Goal: Transaction & Acquisition: Purchase product/service

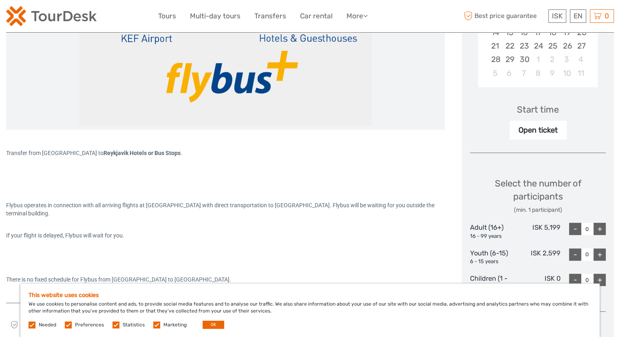
scroll to position [212, 0]
click at [532, 129] on div "Open ticket" at bounding box center [538, 129] width 57 height 19
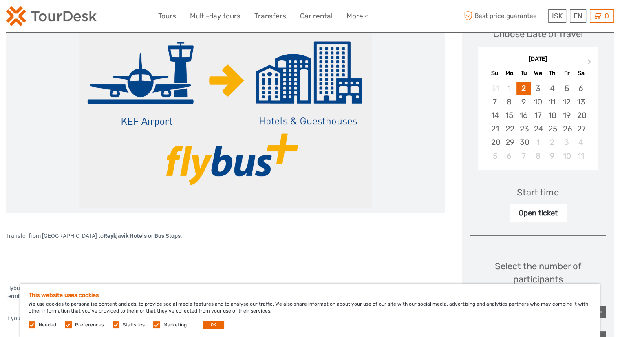
scroll to position [128, 0]
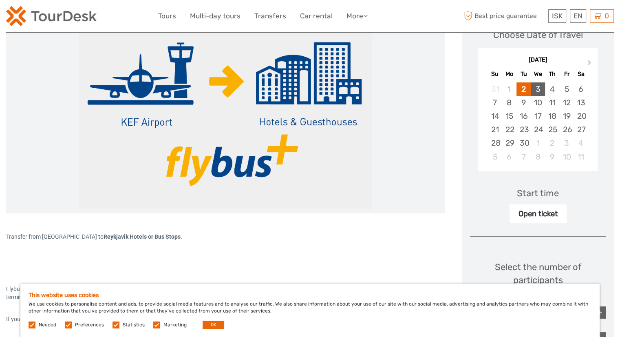
click at [534, 89] on div "3" at bounding box center [538, 88] width 14 height 13
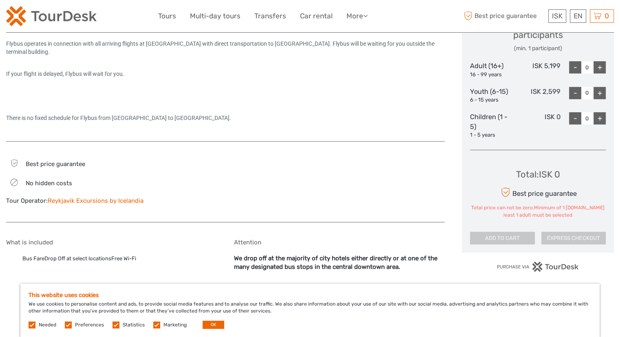
scroll to position [374, 0]
click at [596, 67] on div "+" at bounding box center [600, 67] width 12 height 12
type input "1"
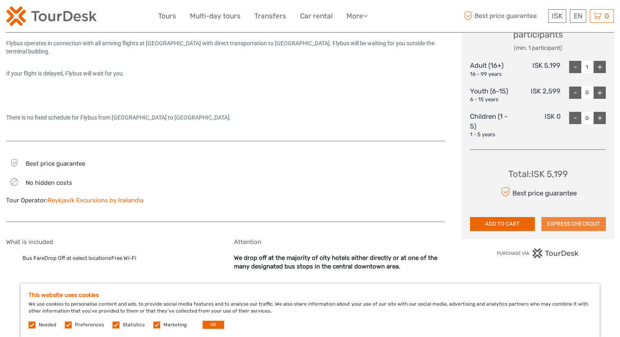
click at [559, 227] on button "EXPRESS CHECKOUT" at bounding box center [574, 224] width 64 height 14
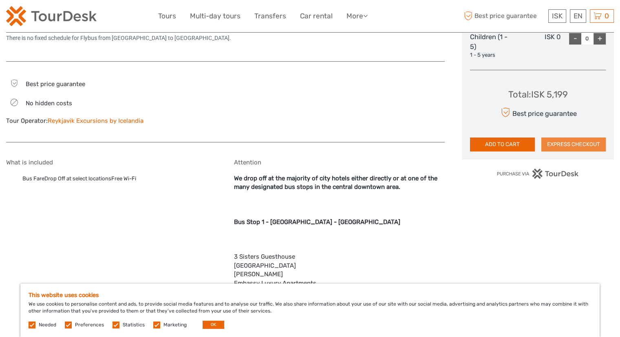
scroll to position [454, 0]
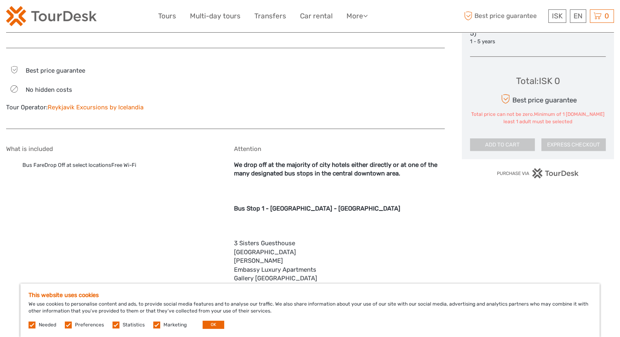
scroll to position [467, 0]
click at [209, 322] on button "OK" at bounding box center [214, 325] width 22 height 8
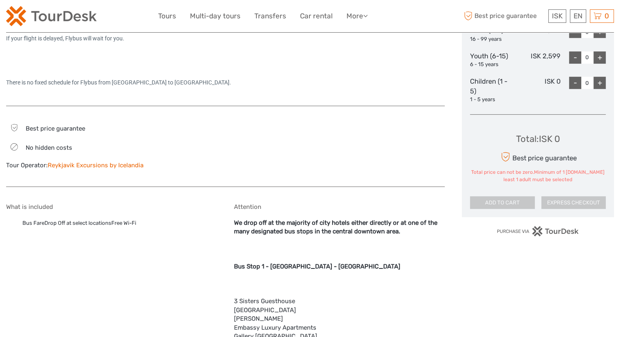
scroll to position [411, 0]
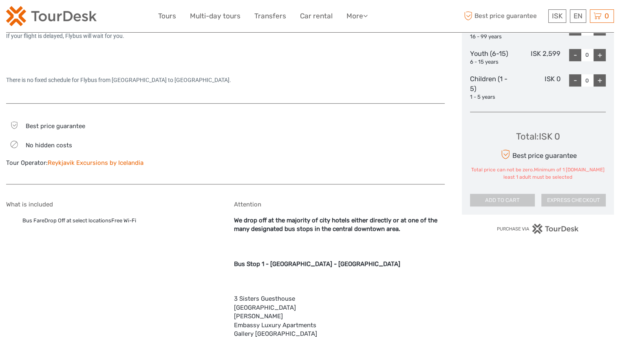
click at [78, 162] on link "Reykjavik Excursions by Icelandia" at bounding box center [96, 162] width 96 height 7
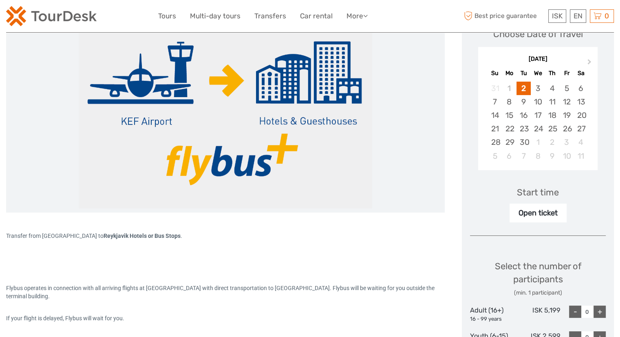
scroll to position [127, 0]
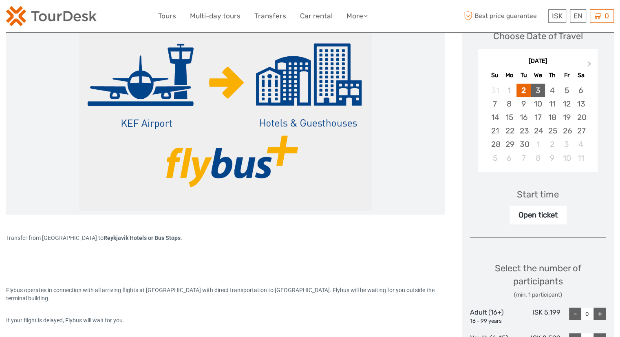
click at [540, 89] on div "3" at bounding box center [538, 90] width 14 height 13
click at [527, 221] on div "Open ticket" at bounding box center [538, 215] width 57 height 19
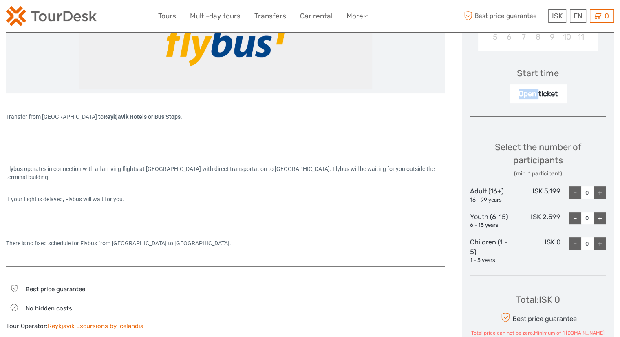
scroll to position [251, 0]
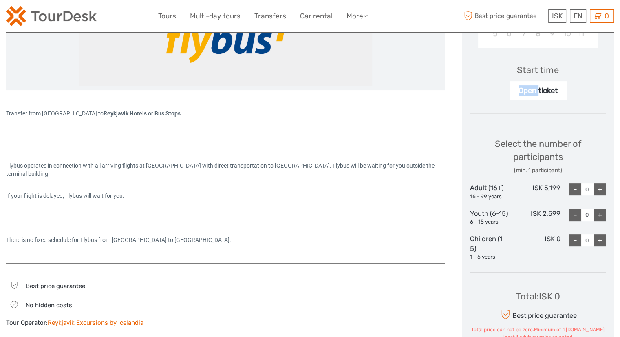
click at [603, 187] on div "+" at bounding box center [600, 189] width 12 height 12
type input "1"
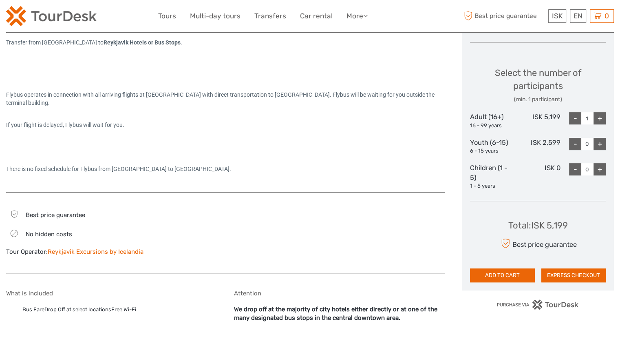
scroll to position [323, 0]
click at [508, 275] on button "ADD TO CART" at bounding box center [502, 275] width 64 height 14
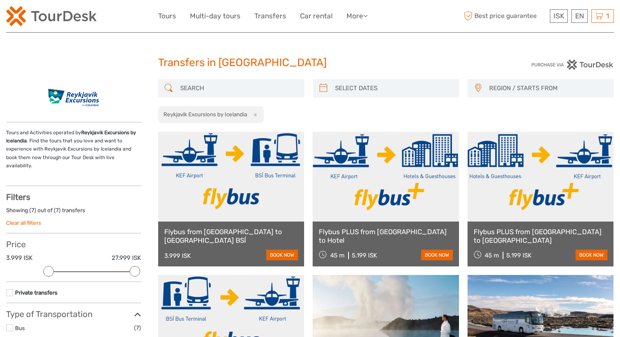
select select
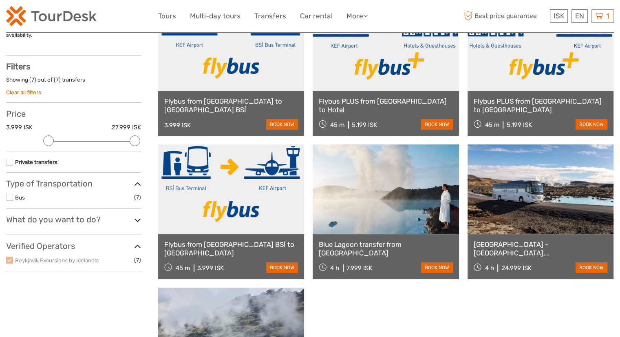
scroll to position [128, 0]
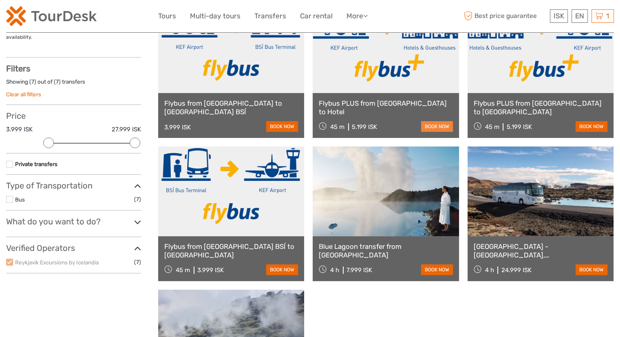
click at [432, 127] on link "book now" at bounding box center [437, 126] width 32 height 11
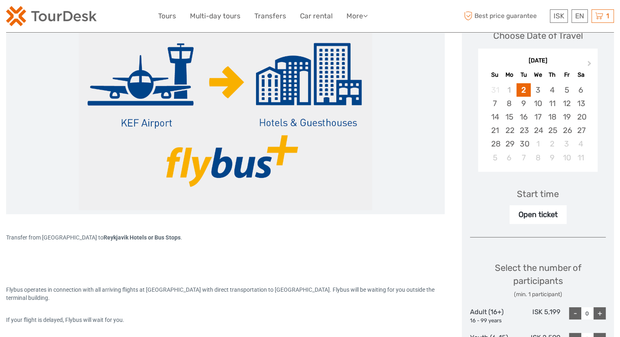
scroll to position [127, 0]
click at [536, 91] on div "3" at bounding box center [538, 89] width 14 height 13
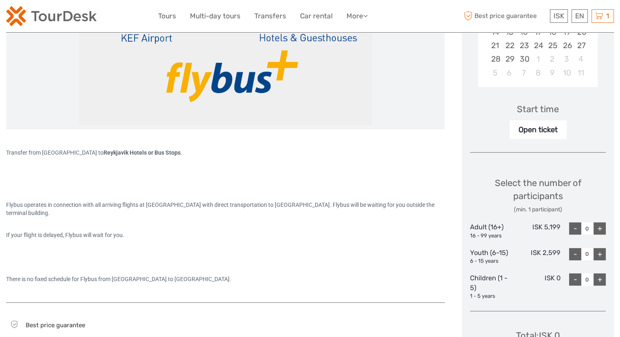
click at [598, 228] on div "+" at bounding box center [600, 228] width 12 height 12
type input "1"
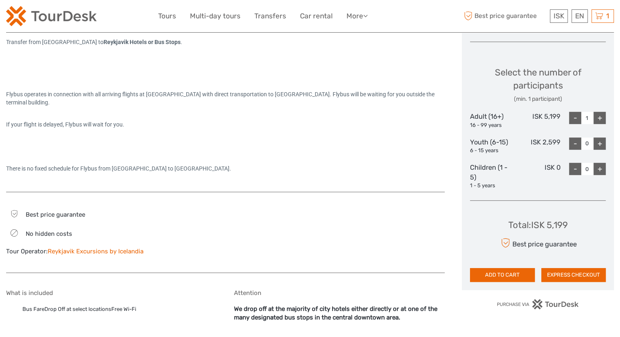
scroll to position [352, 0]
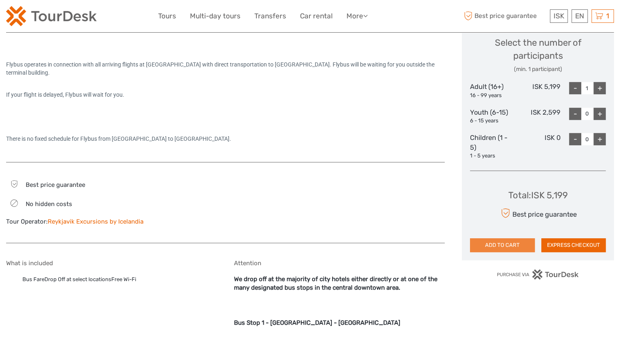
click at [516, 242] on button "ADD TO CART" at bounding box center [502, 245] width 64 height 14
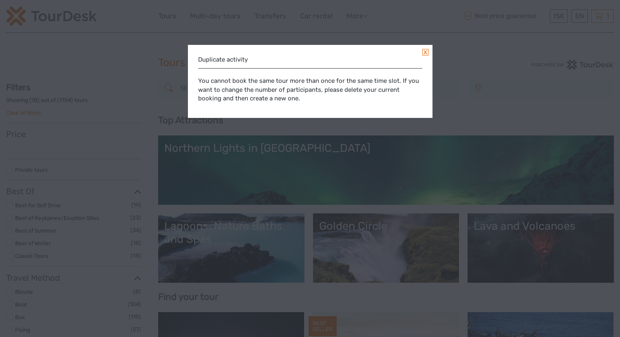
select select
click at [425, 51] on link at bounding box center [426, 52] width 6 height 7
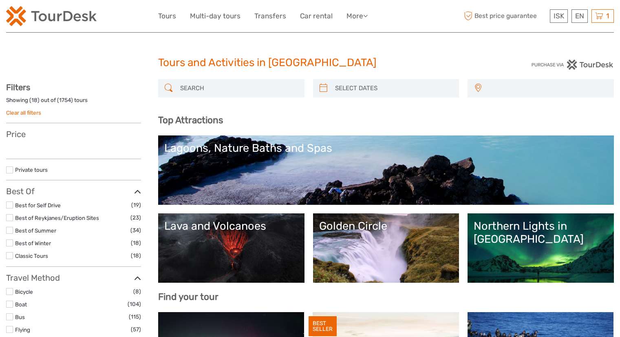
select select
click at [611, 22] on div "1 Items Flybus PLUS from Keflavik Airport to Hotel 1x Adult (16+) Wednesday, 03…" at bounding box center [603, 15] width 22 height 13
select select
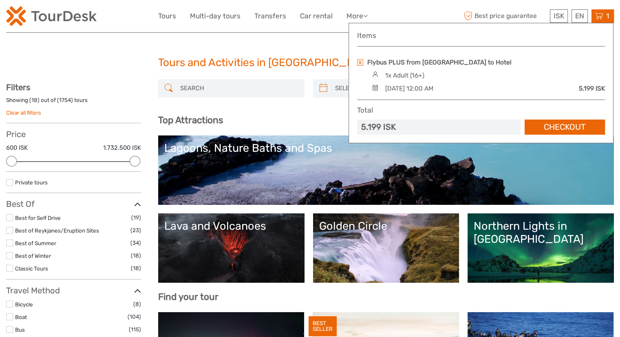
click at [360, 61] on link at bounding box center [360, 62] width 6 height 7
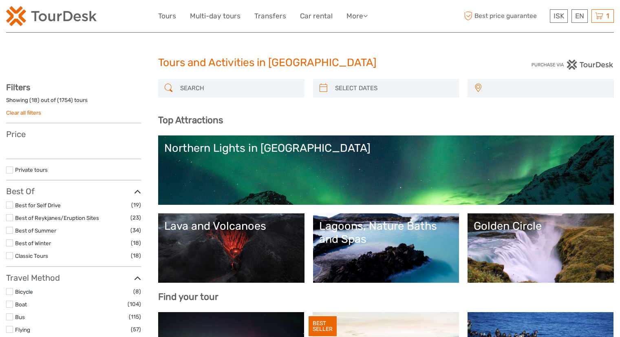
select select
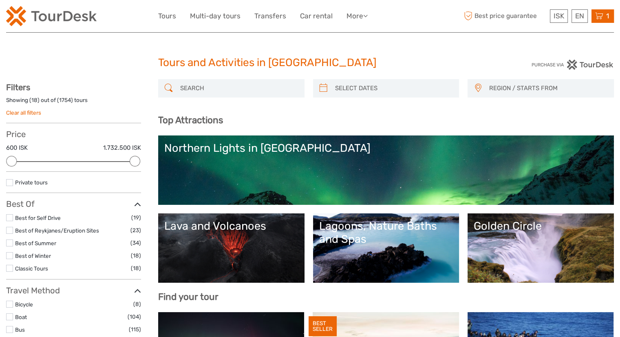
click at [598, 13] on icon at bounding box center [600, 16] width 8 height 10
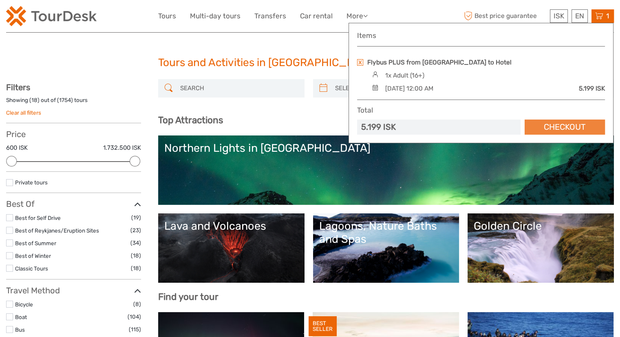
click at [556, 126] on link "Checkout" at bounding box center [565, 127] width 80 height 15
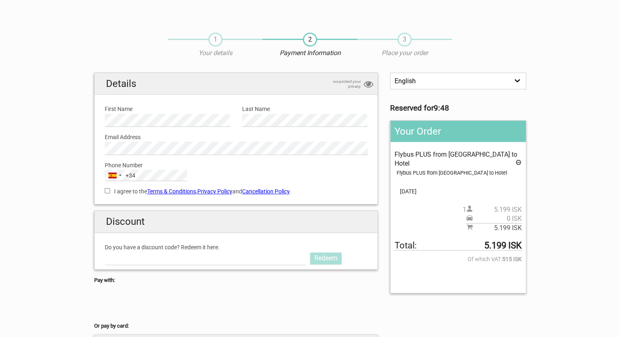
click at [107, 191] on input "I agree to the Terms & Conditions , Privacy Policy and Cancellation Policy" at bounding box center [107, 190] width 5 height 5
checkbox input "true"
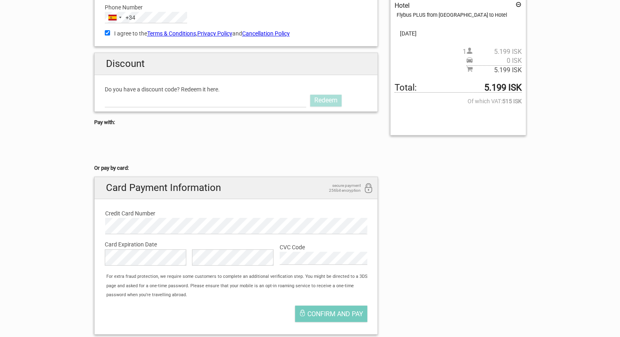
scroll to position [158, 0]
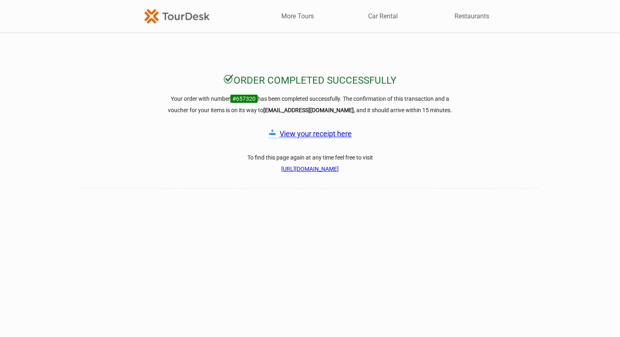
click at [332, 133] on link "View your receipt here" at bounding box center [316, 133] width 72 height 9
